Goal: Find specific page/section: Find specific page/section

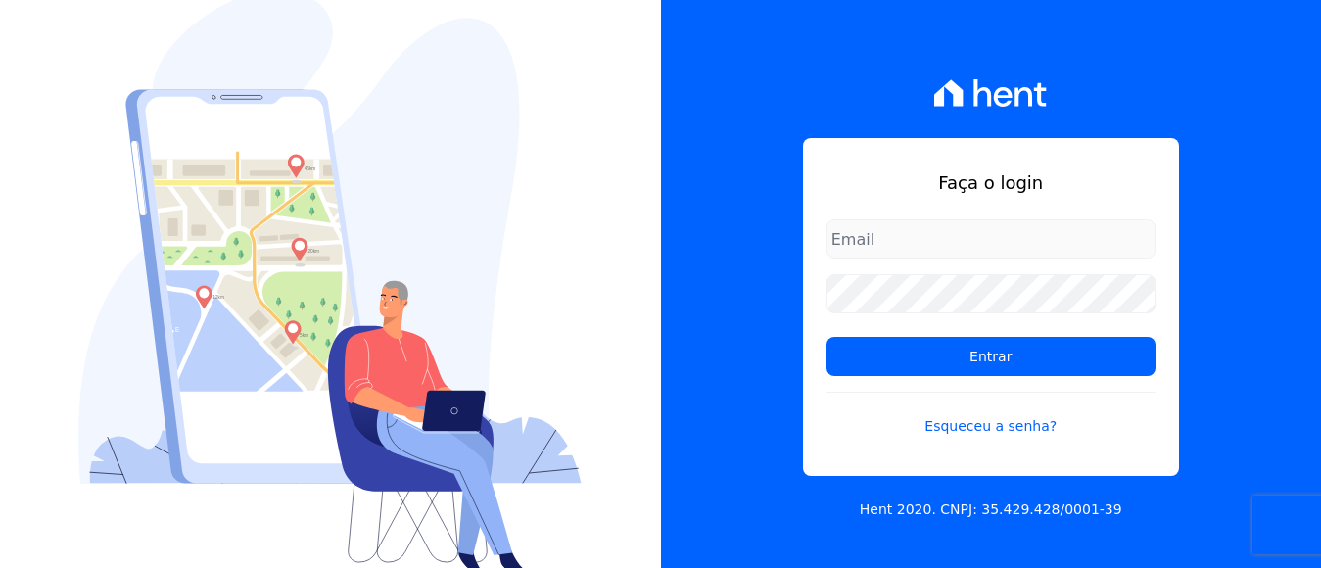
click at [896, 238] on input "email" at bounding box center [991, 238] width 329 height 39
type input "[EMAIL_ADDRESS][DOMAIN_NAME]"
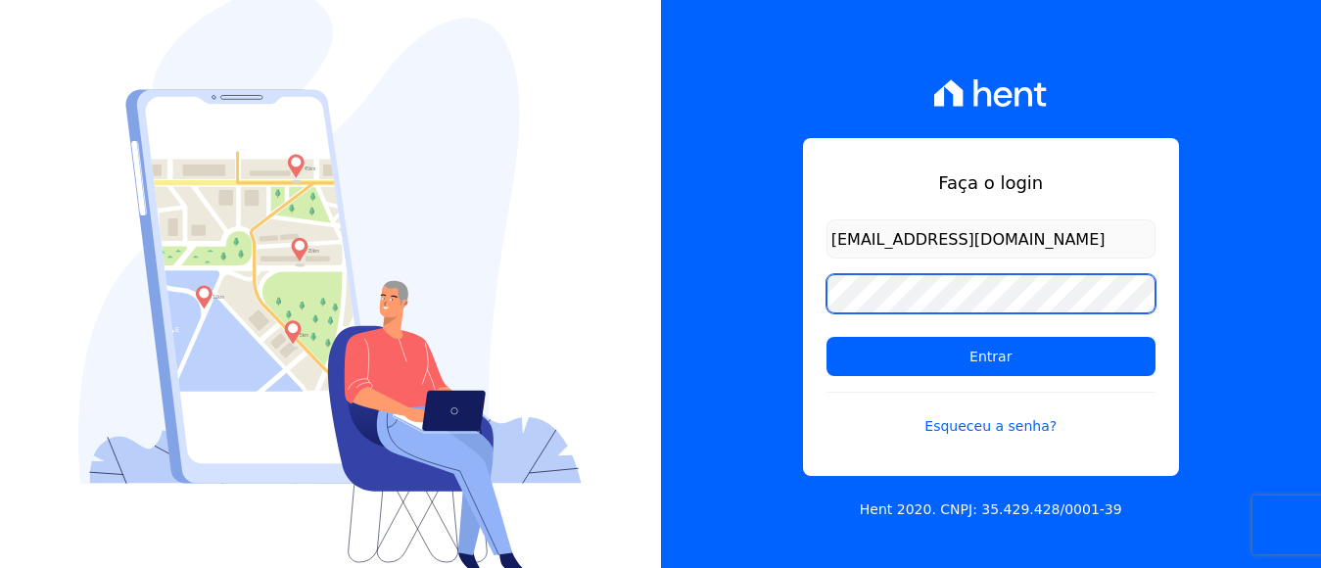
click at [827, 337] on input "Entrar" at bounding box center [991, 356] width 329 height 39
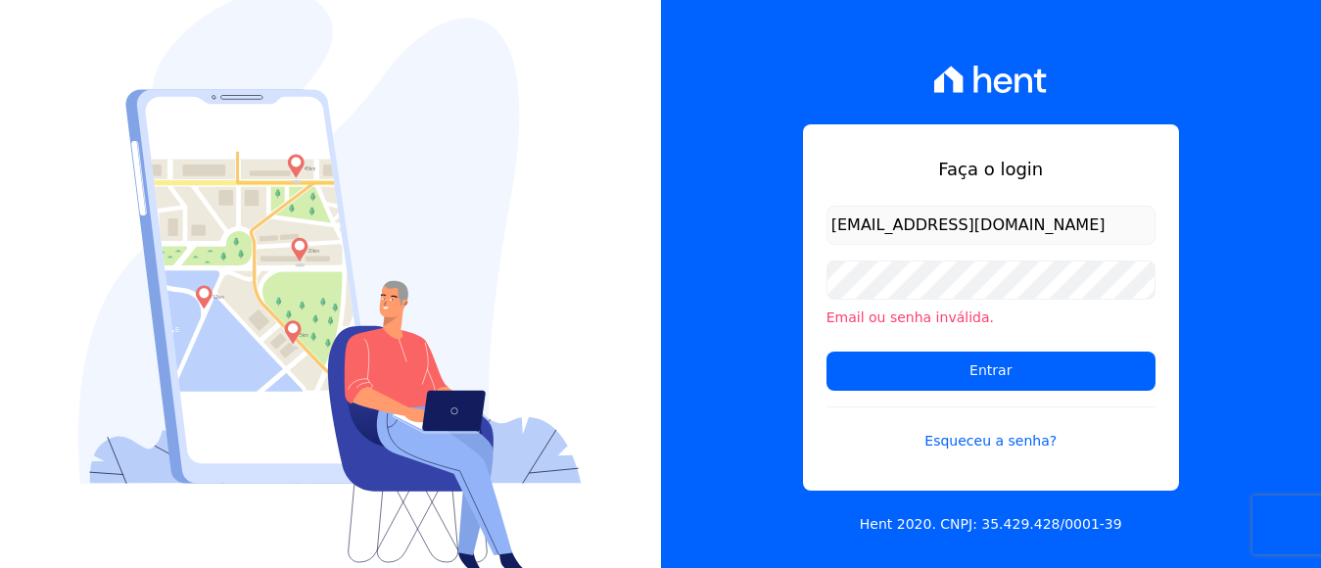
click at [897, 312] on li "Email ou senha inválida." at bounding box center [991, 318] width 329 height 21
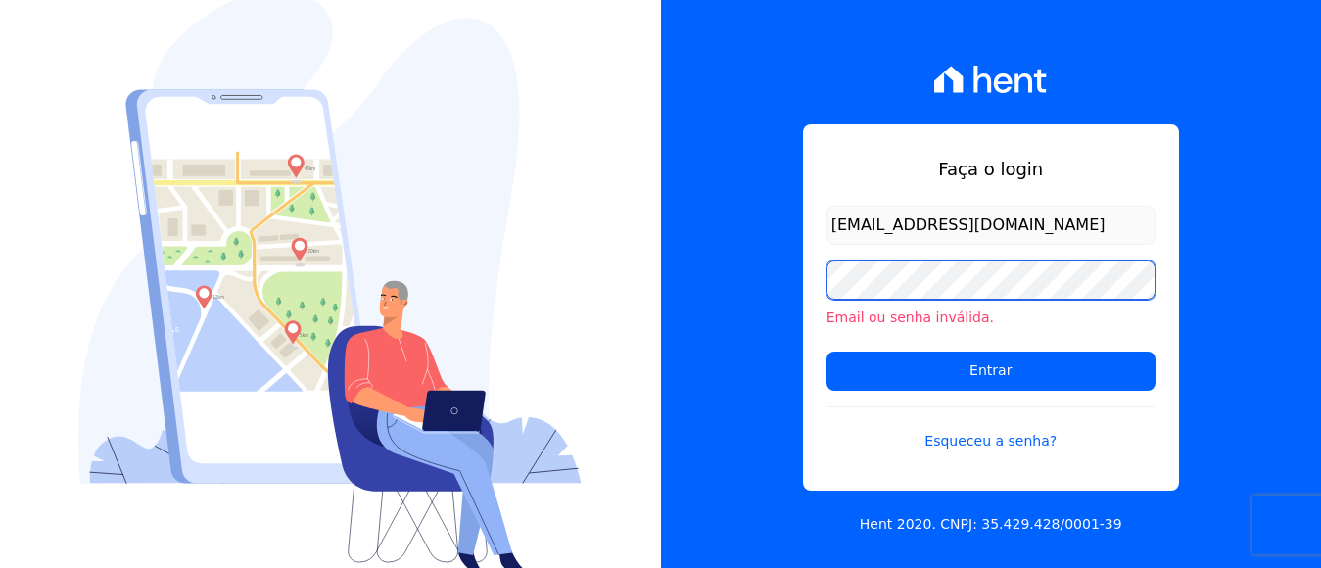
click at [827, 352] on input "Entrar" at bounding box center [991, 371] width 329 height 39
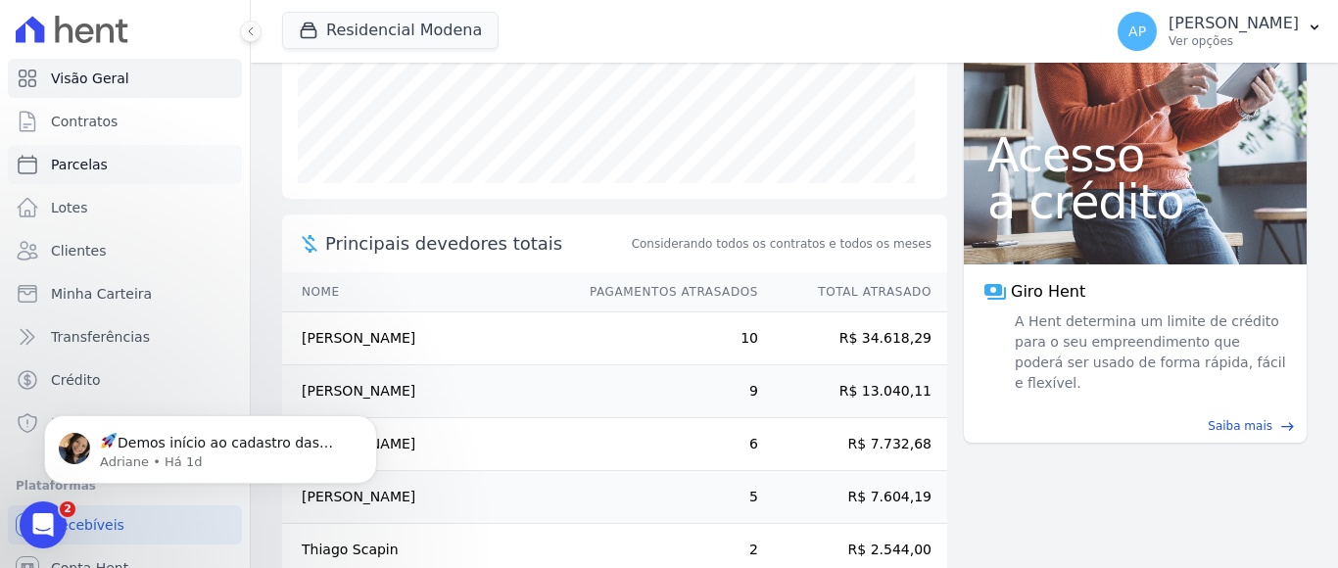
click at [86, 167] on span "Parcelas" at bounding box center [79, 165] width 57 height 20
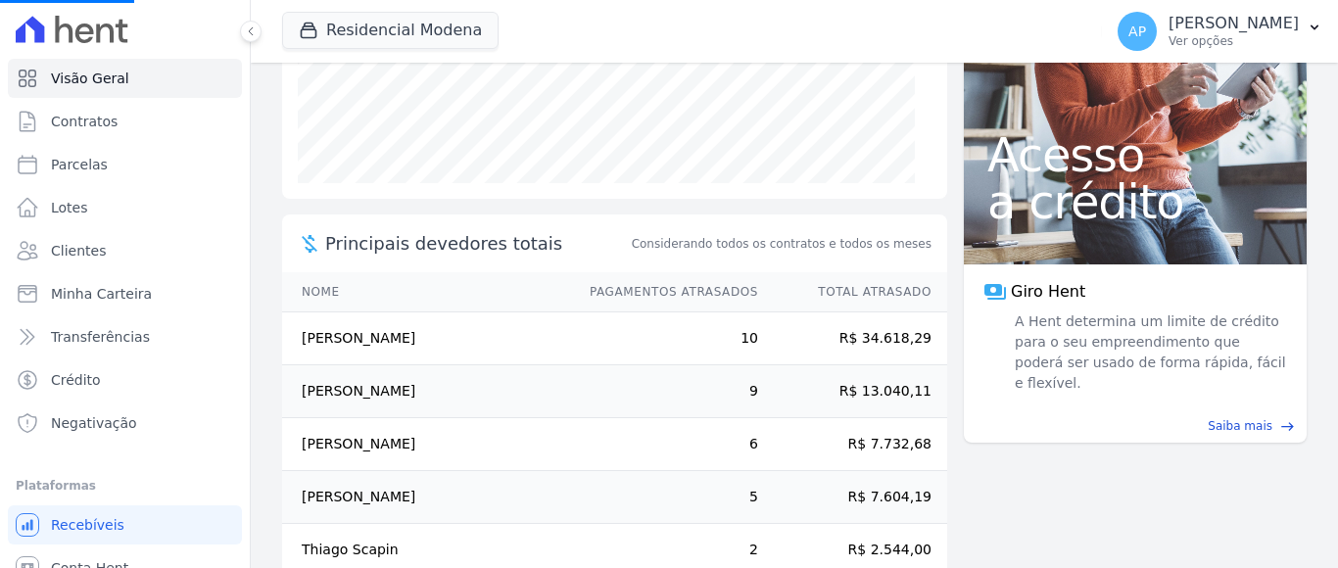
select select
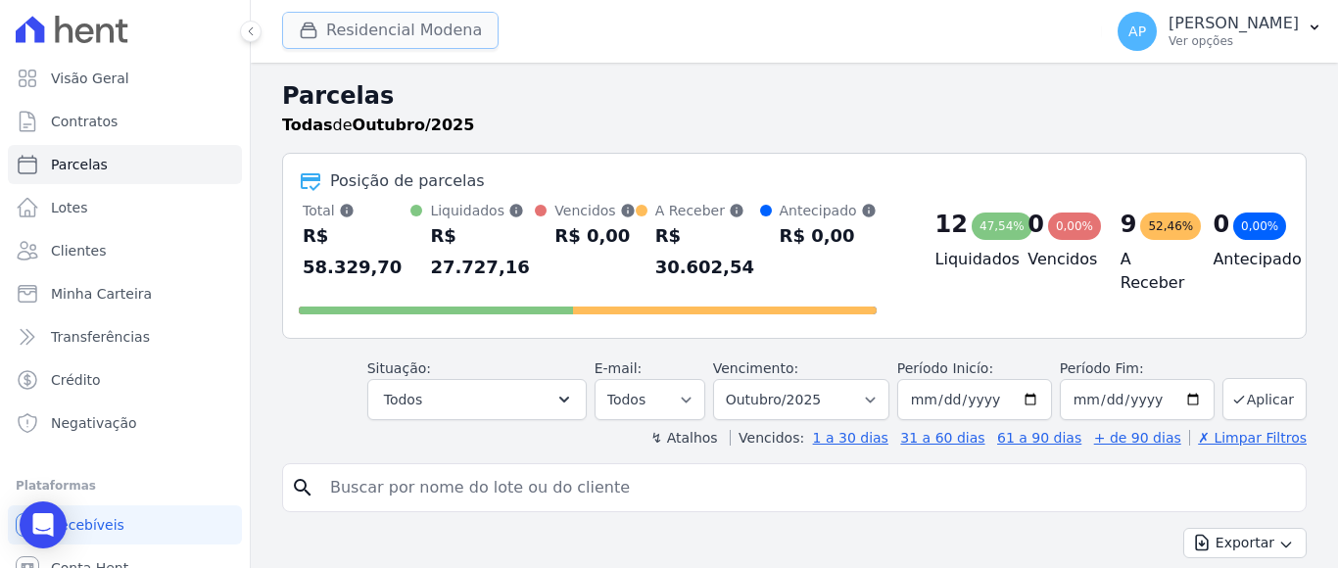
click at [315, 28] on icon "button" at bounding box center [309, 31] width 20 height 20
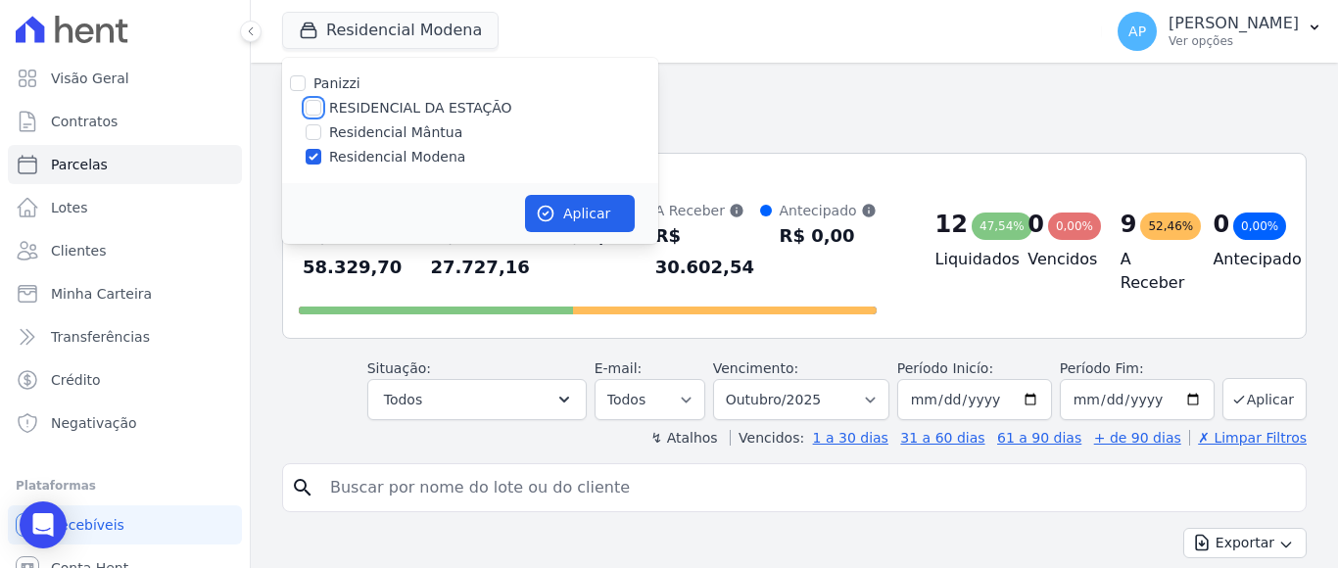
click at [306, 108] on input "RESIDENCIAL DA ESTAÇÃO" at bounding box center [314, 108] width 16 height 16
checkbox input "true"
click at [312, 156] on input "Residencial Modena" at bounding box center [314, 157] width 16 height 16
checkbox input "false"
click at [553, 205] on icon "button" at bounding box center [546, 214] width 20 height 20
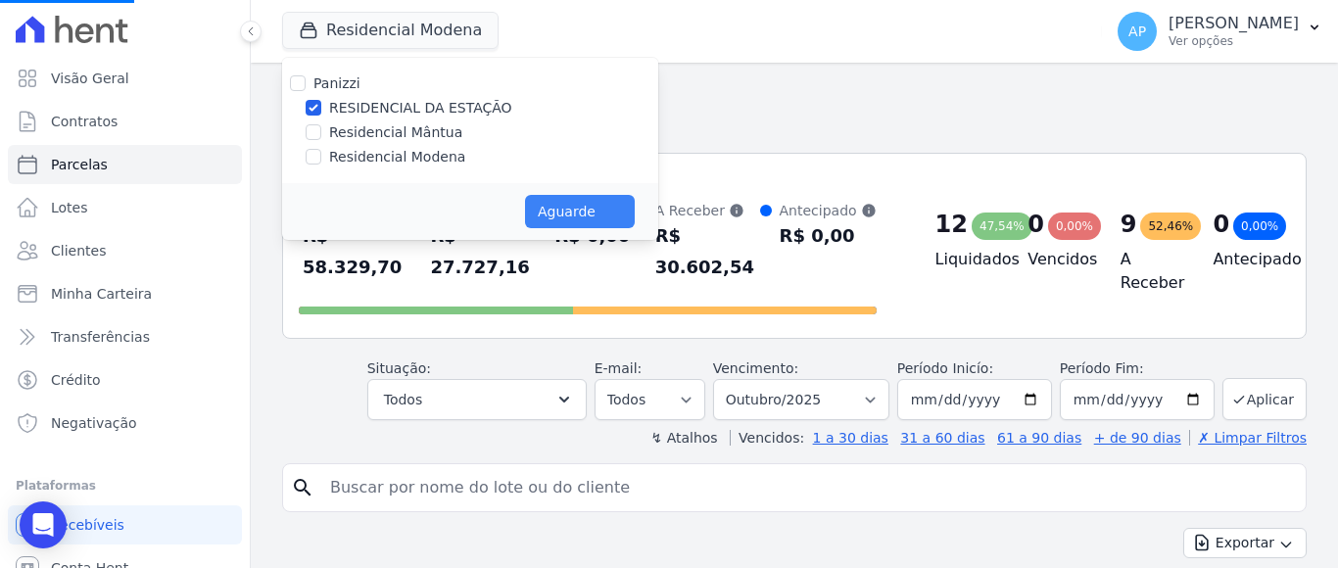
select select
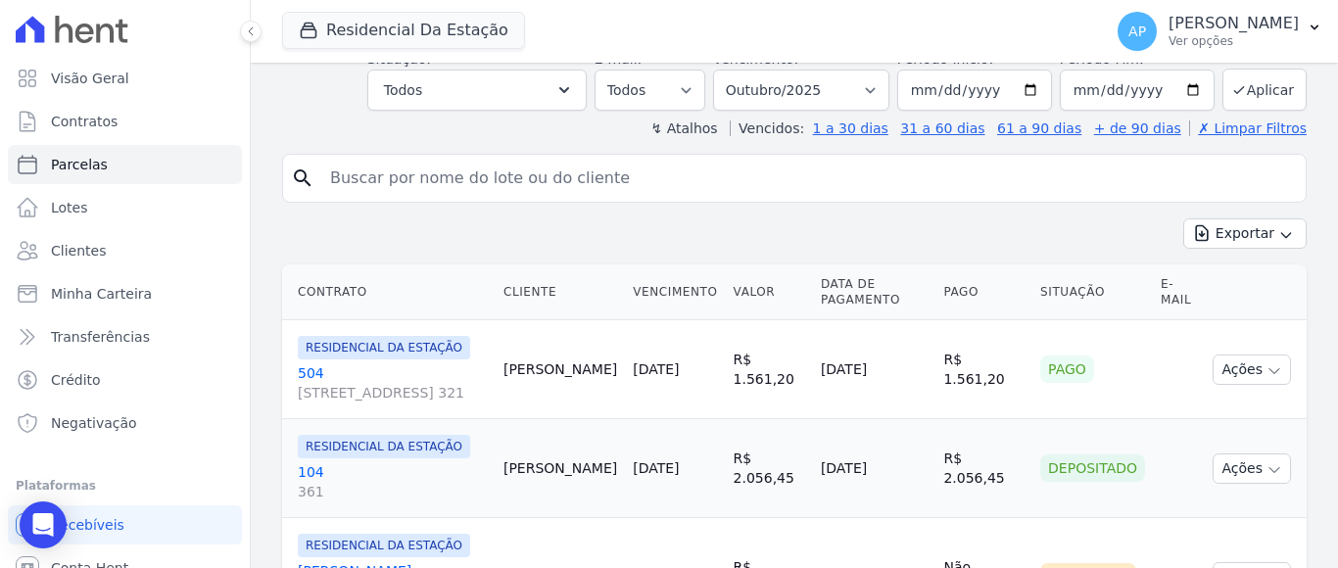
scroll to position [392, 0]
